Goal: Task Accomplishment & Management: Use online tool/utility

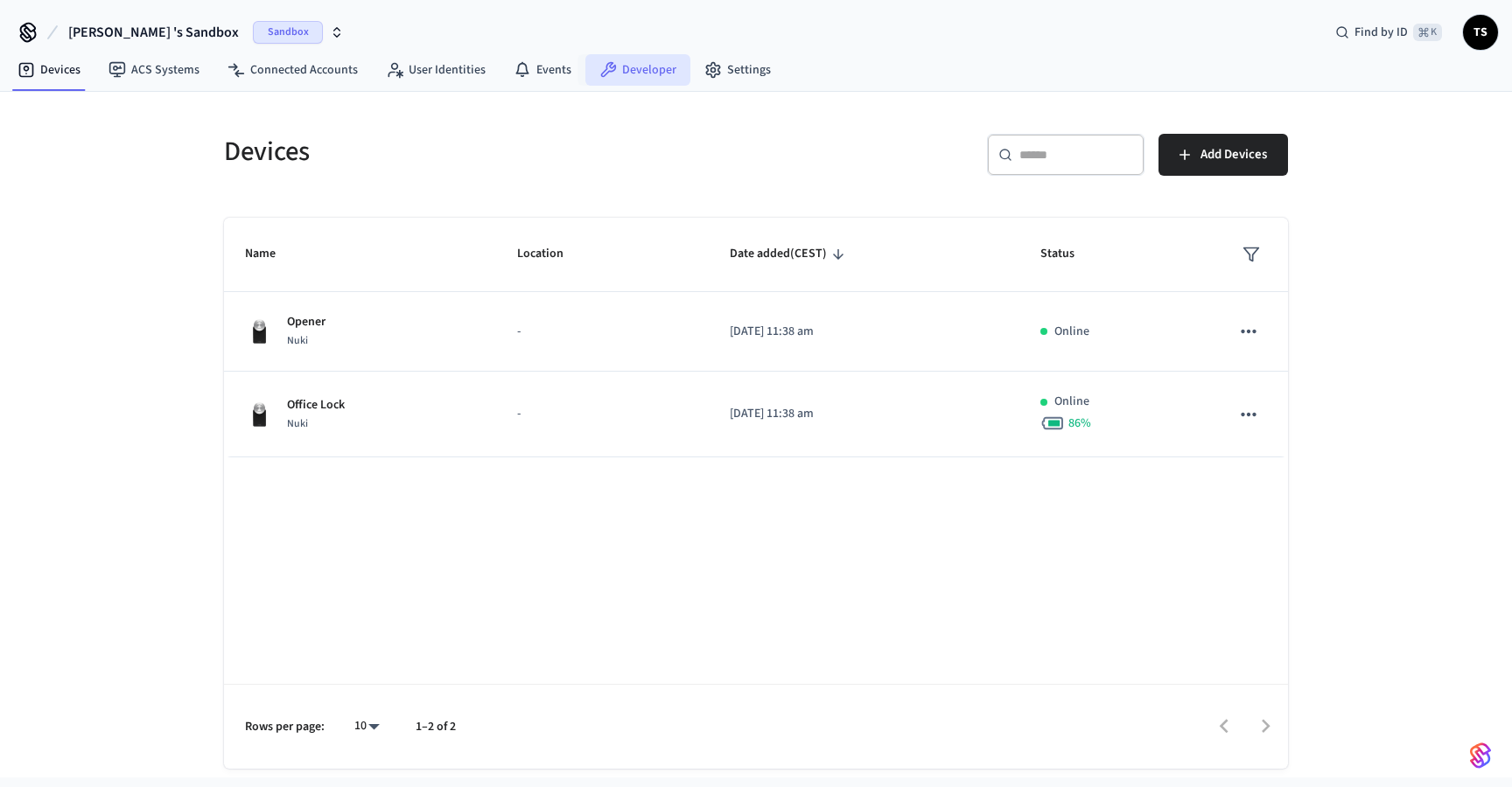
click at [629, 74] on link "Developer" at bounding box center [637, 70] width 105 height 32
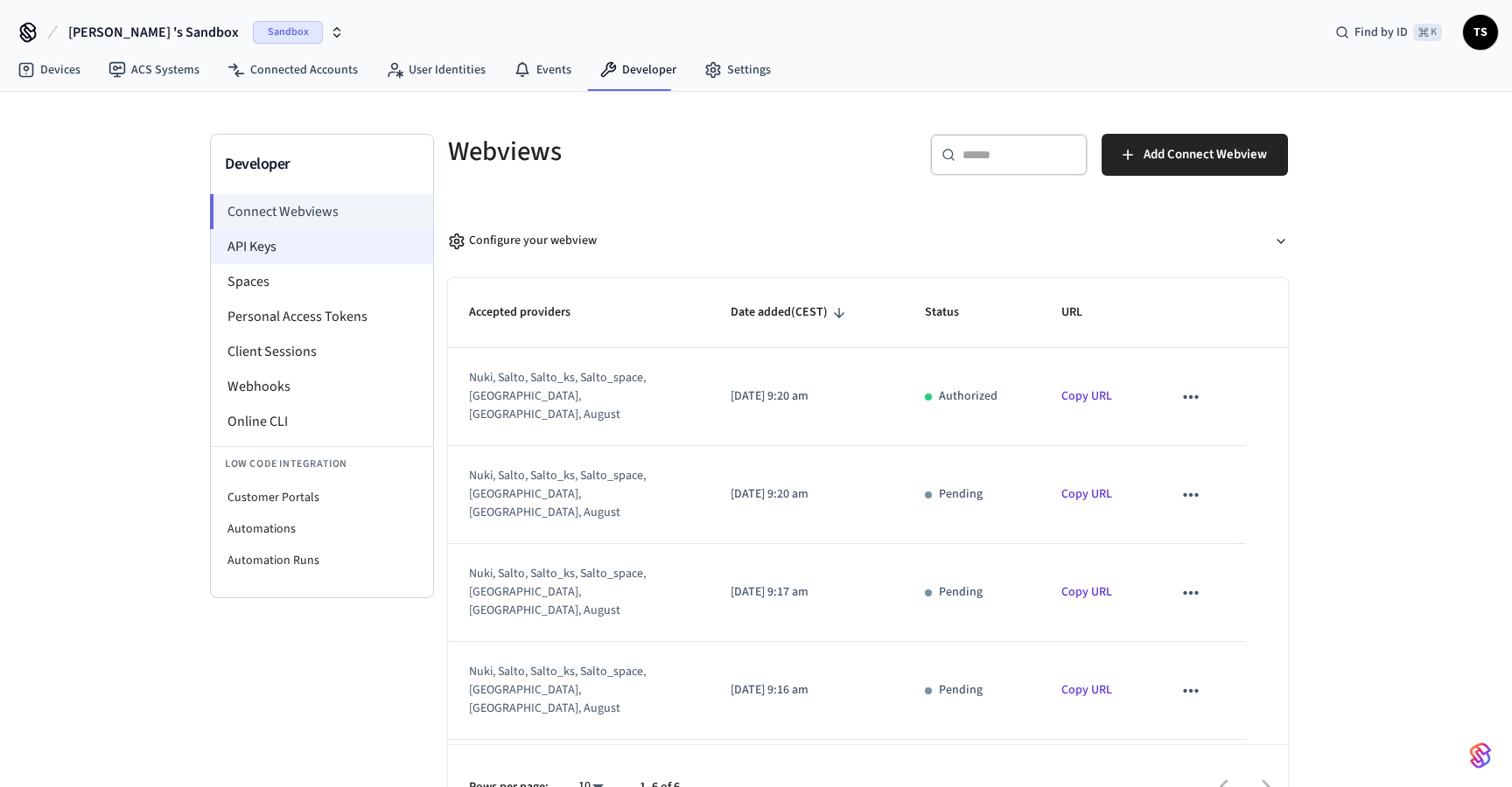
click at [369, 239] on li "API Keys" at bounding box center [322, 247] width 222 height 35
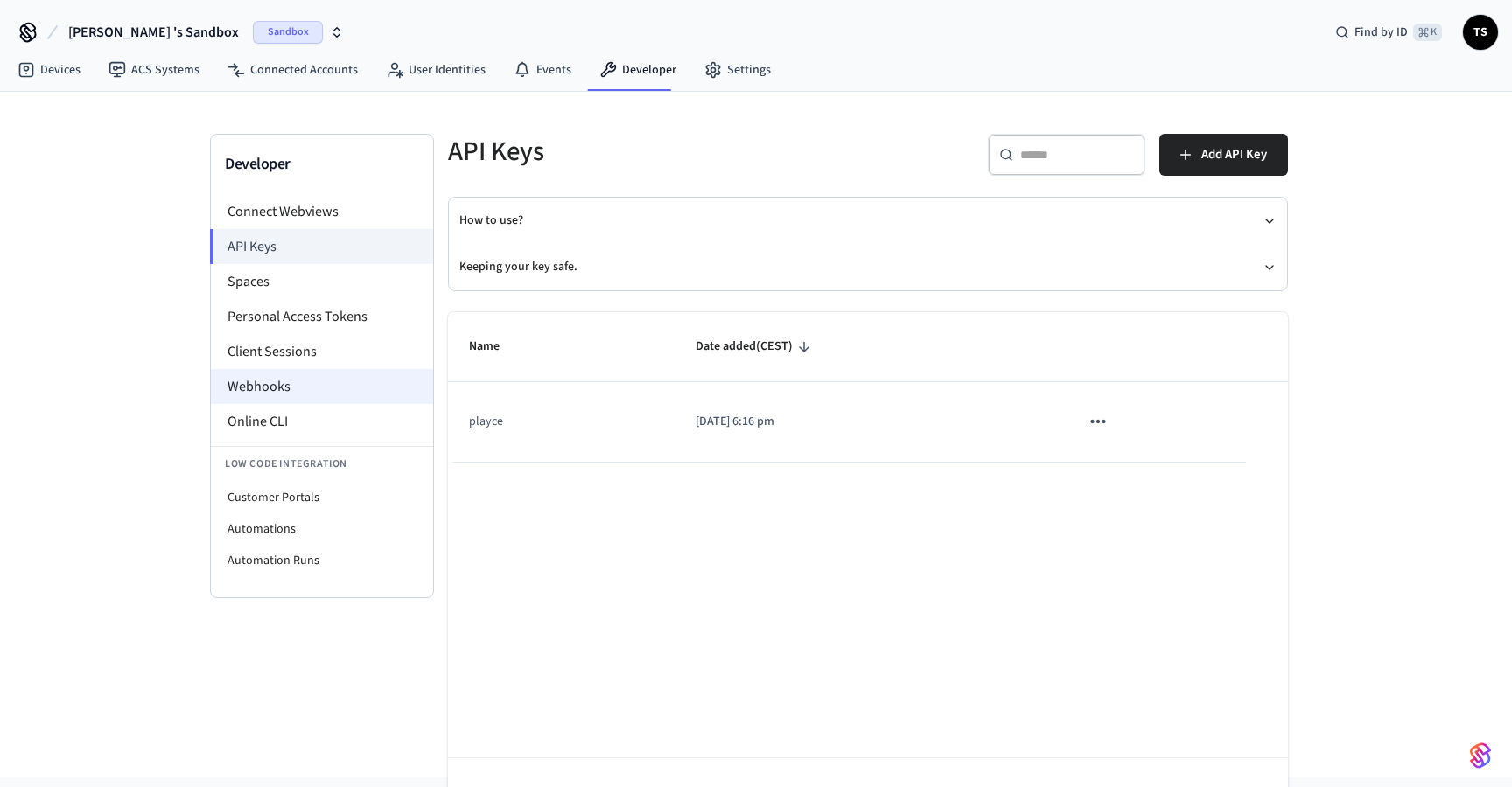
click at [349, 383] on li "Webhooks" at bounding box center [322, 387] width 222 height 35
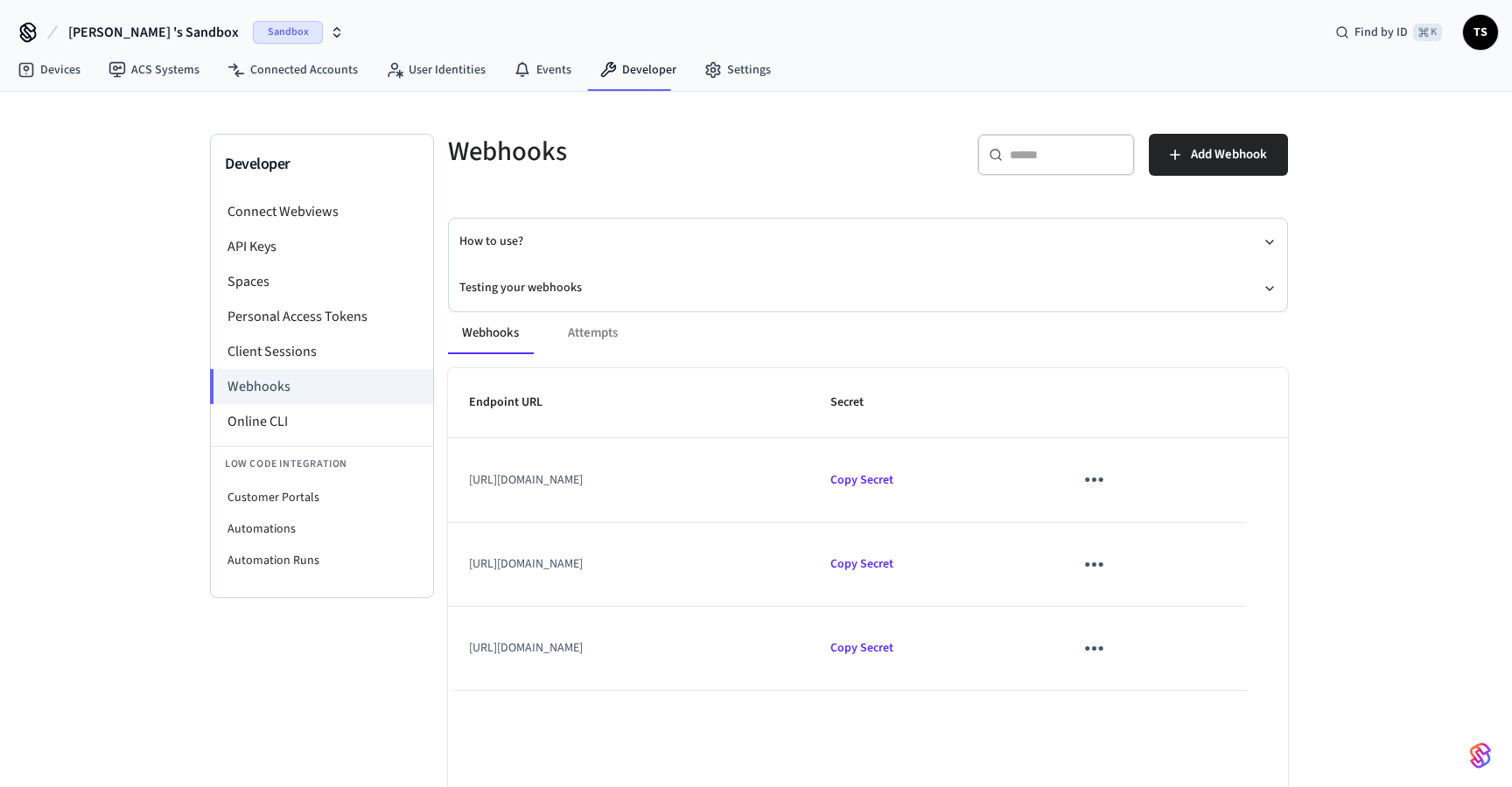
click at [1103, 481] on icon "sticky table" at bounding box center [1094, 480] width 19 height 5
click at [1233, 565] on li "Delete" at bounding box center [1234, 566] width 83 height 46
click at [1212, 156] on span "Add Webhook" at bounding box center [1229, 155] width 76 height 23
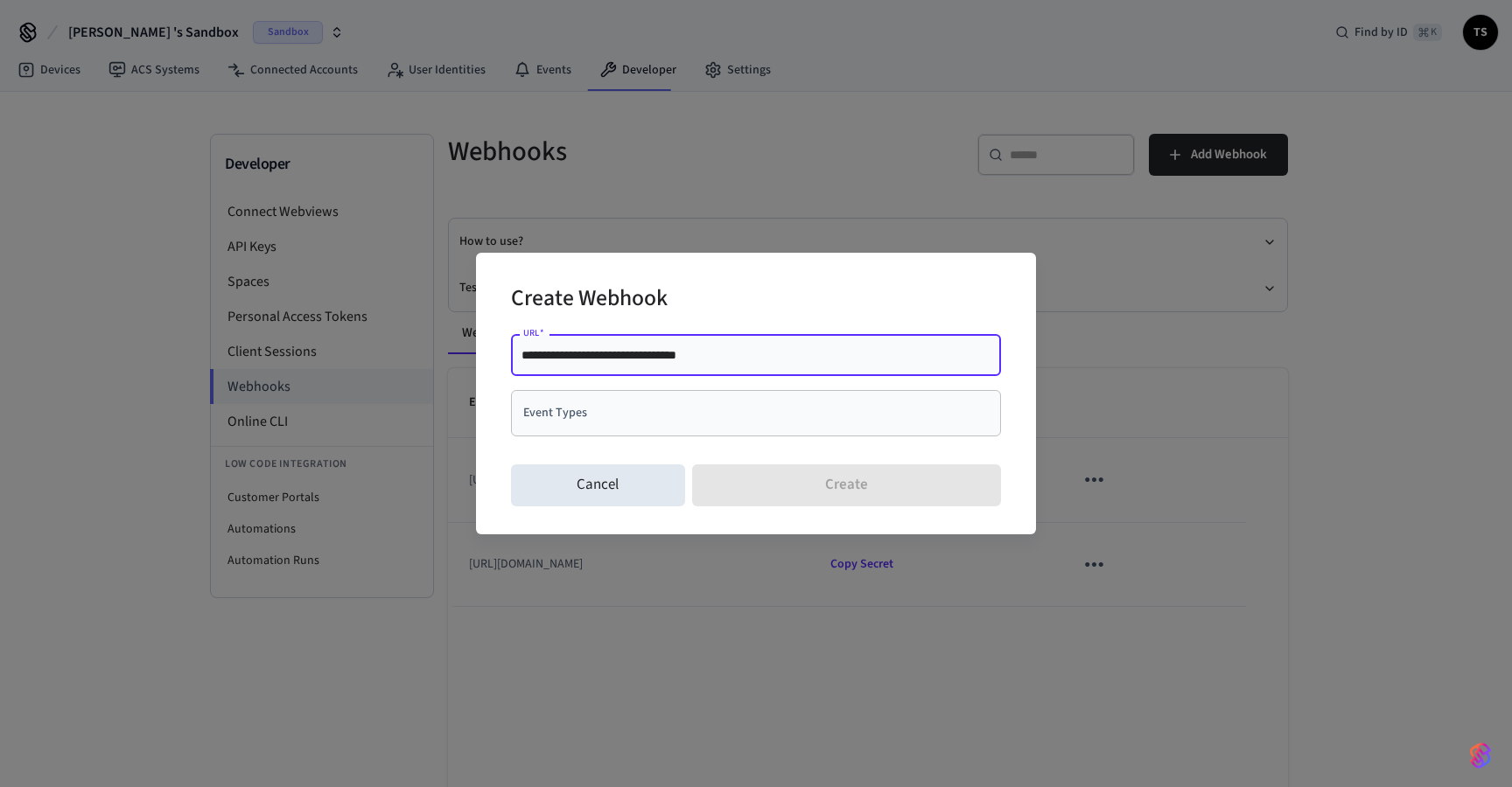
type input "**********"
click at [832, 419] on input "Event Types" at bounding box center [743, 413] width 448 height 31
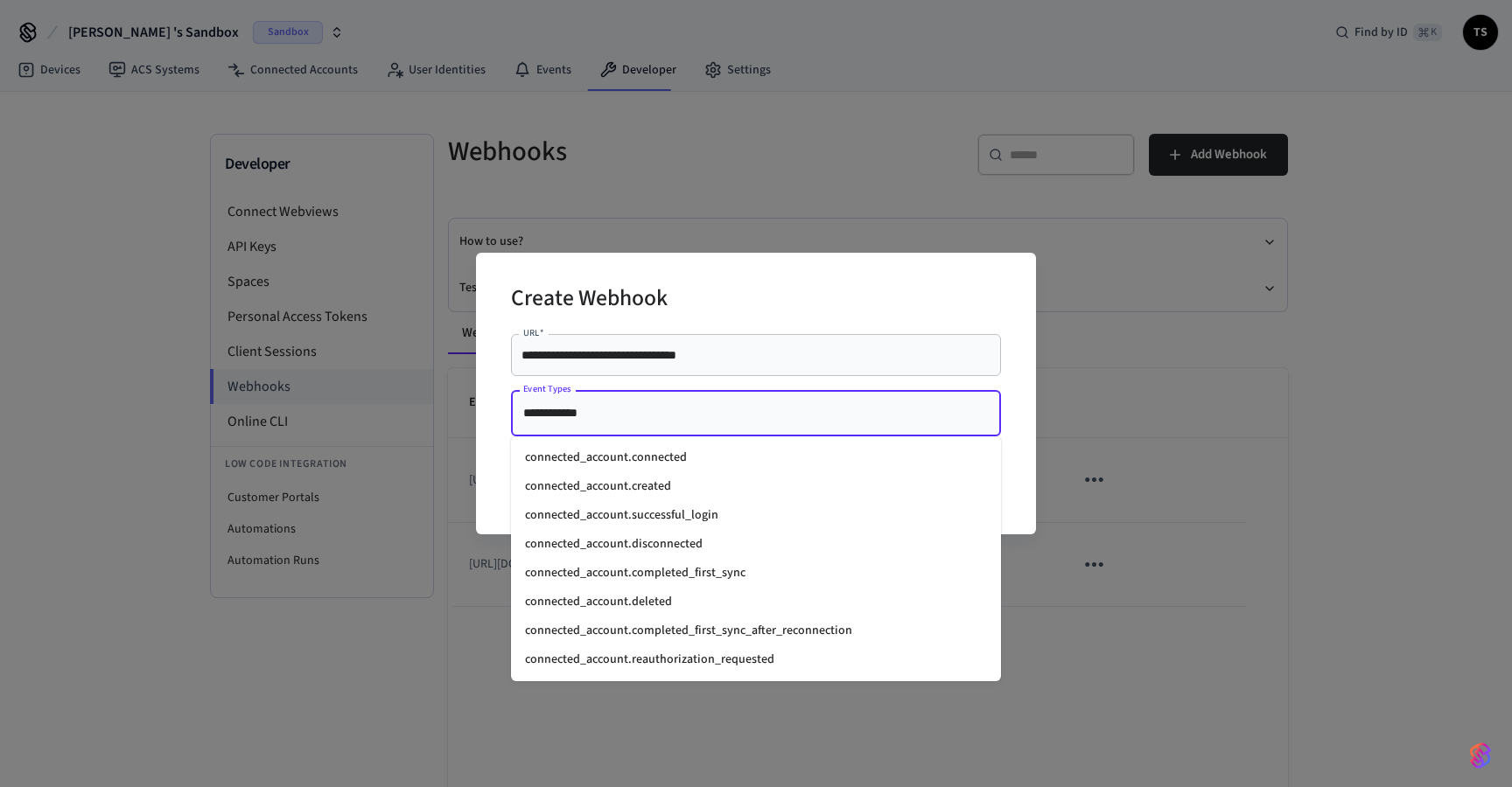
type input "**********"
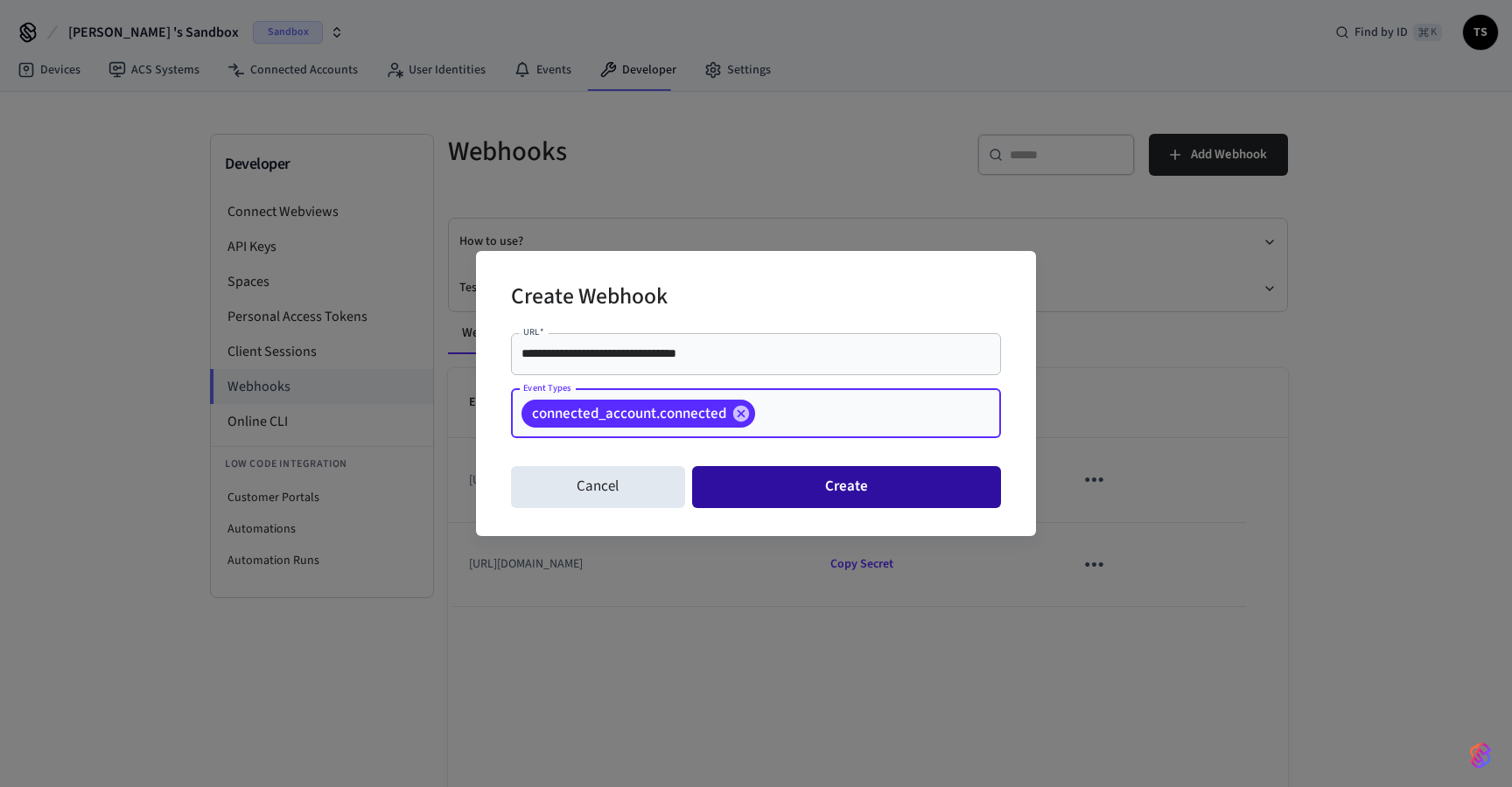
click at [843, 476] on button "Create" at bounding box center [846, 487] width 309 height 42
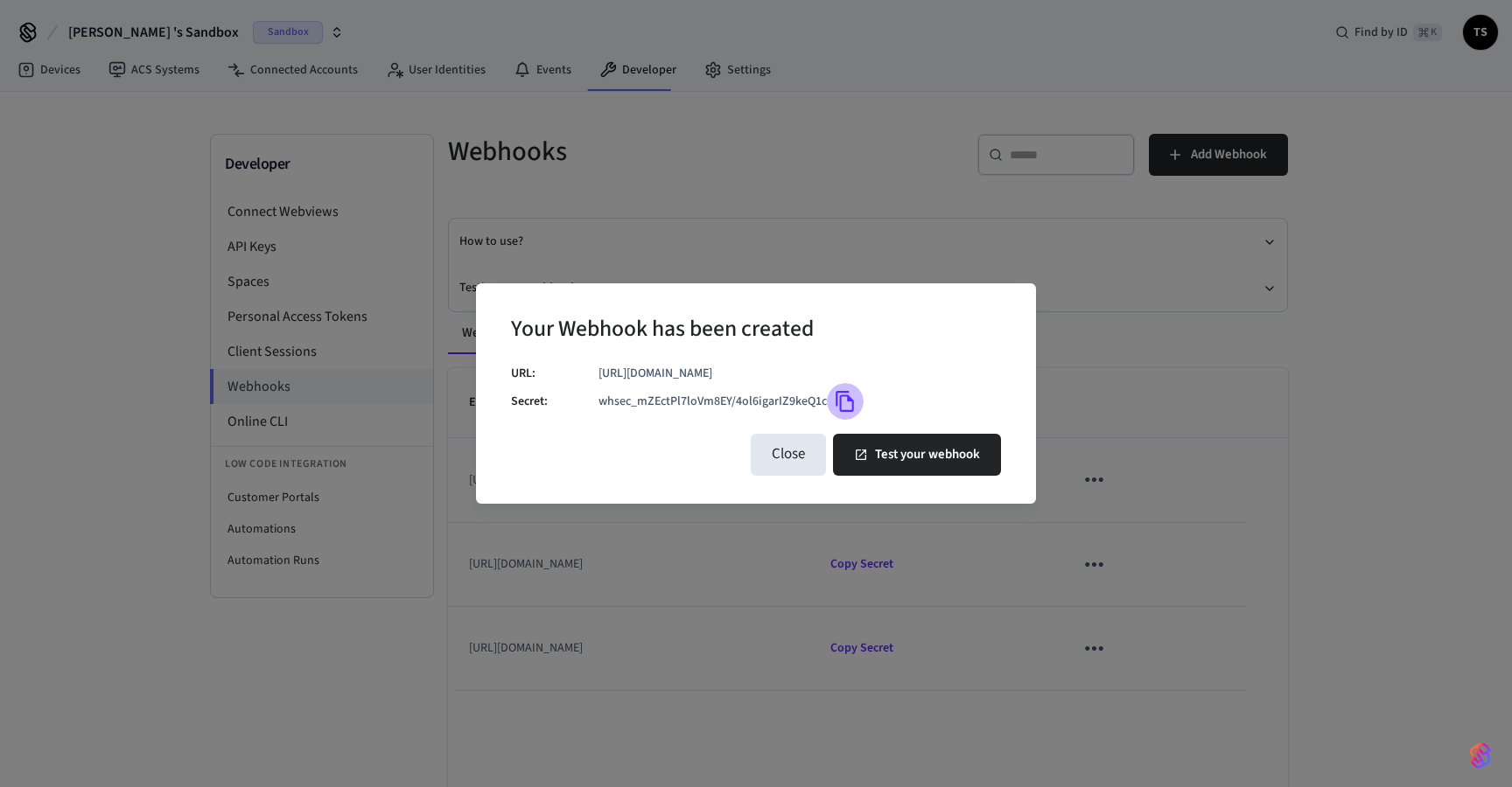
click at [845, 404] on icon "Copy" at bounding box center [845, 401] width 23 height 23
click at [845, 405] on icon "Copy" at bounding box center [845, 401] width 23 height 23
click at [896, 455] on button "Test your webhook" at bounding box center [917, 454] width 168 height 42
click at [888, 460] on button "Test your webhook" at bounding box center [917, 454] width 168 height 42
